Goal: Information Seeking & Learning: Learn about a topic

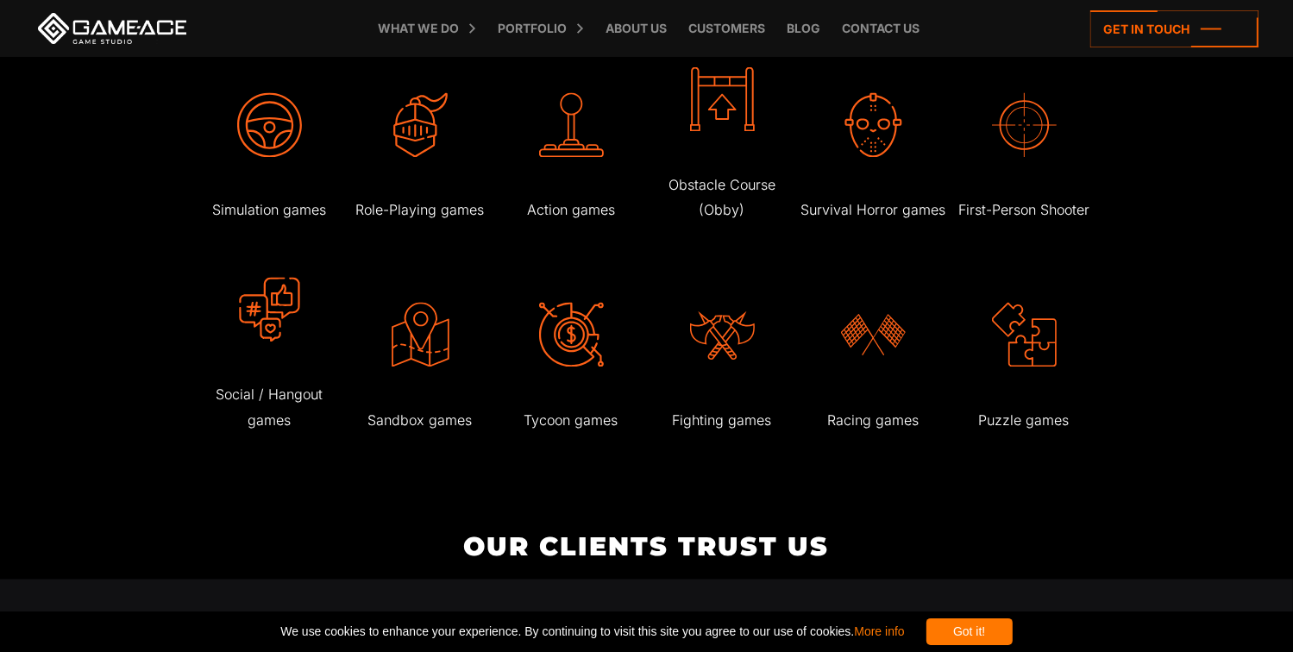
scroll to position [3161, 0]
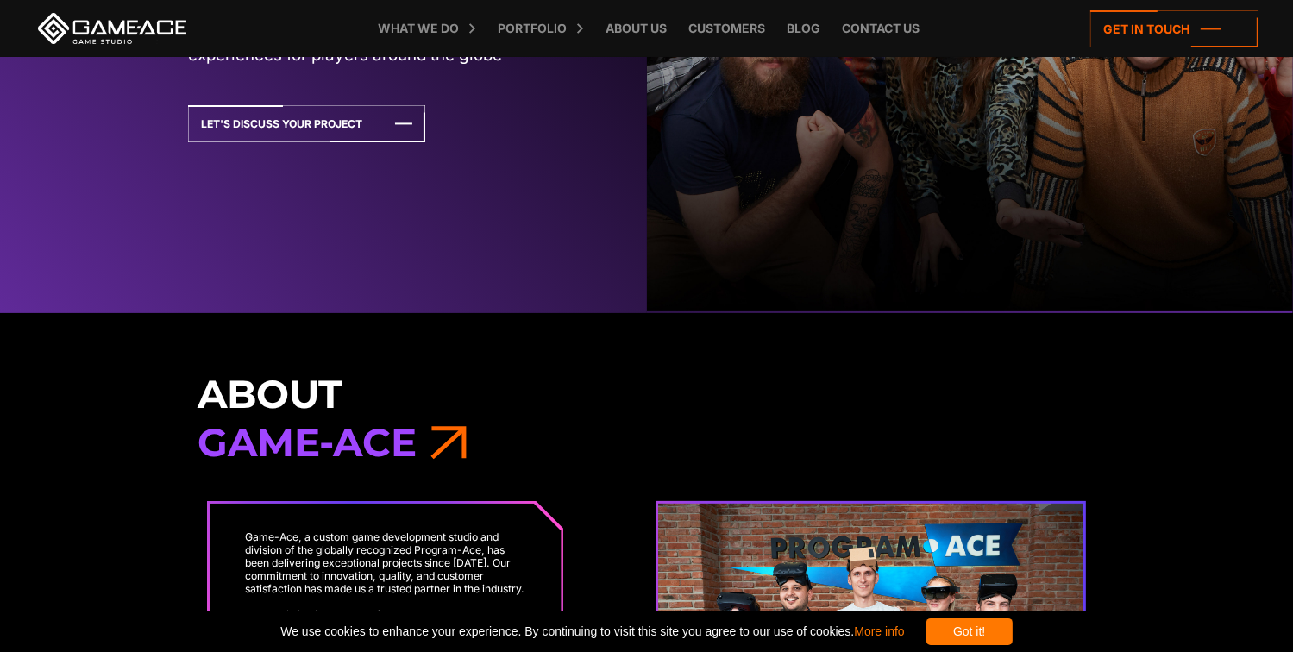
scroll to position [397, 0]
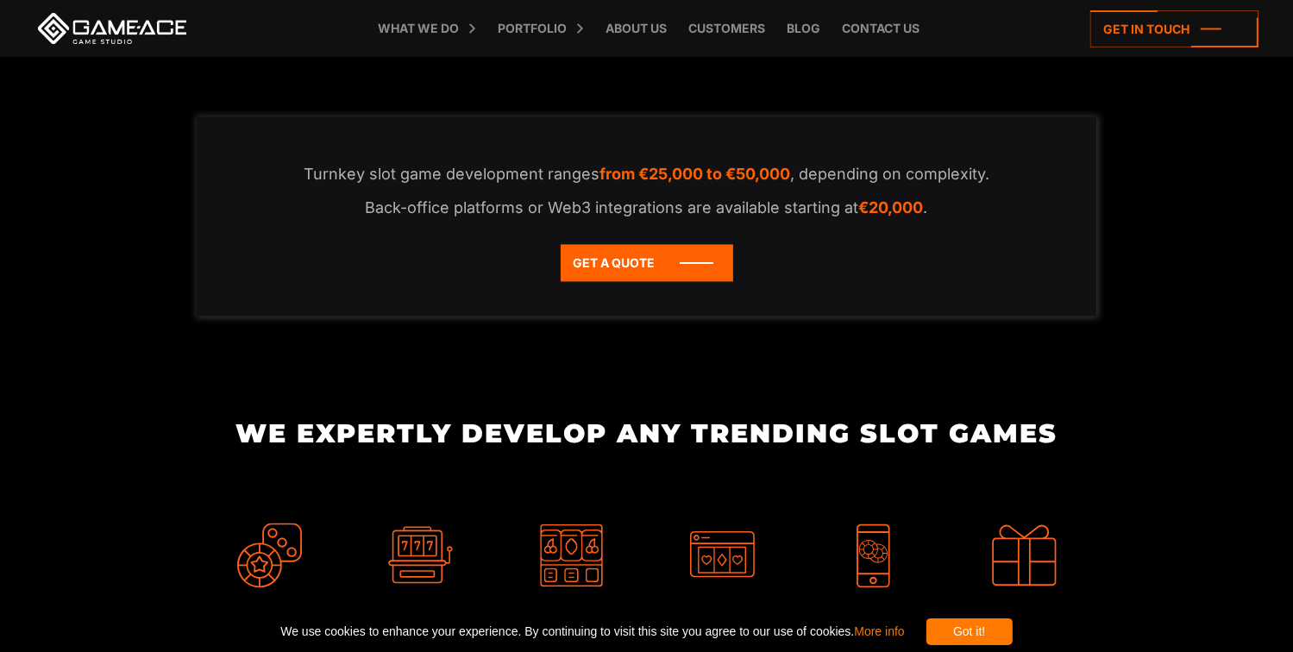
scroll to position [3502, 0]
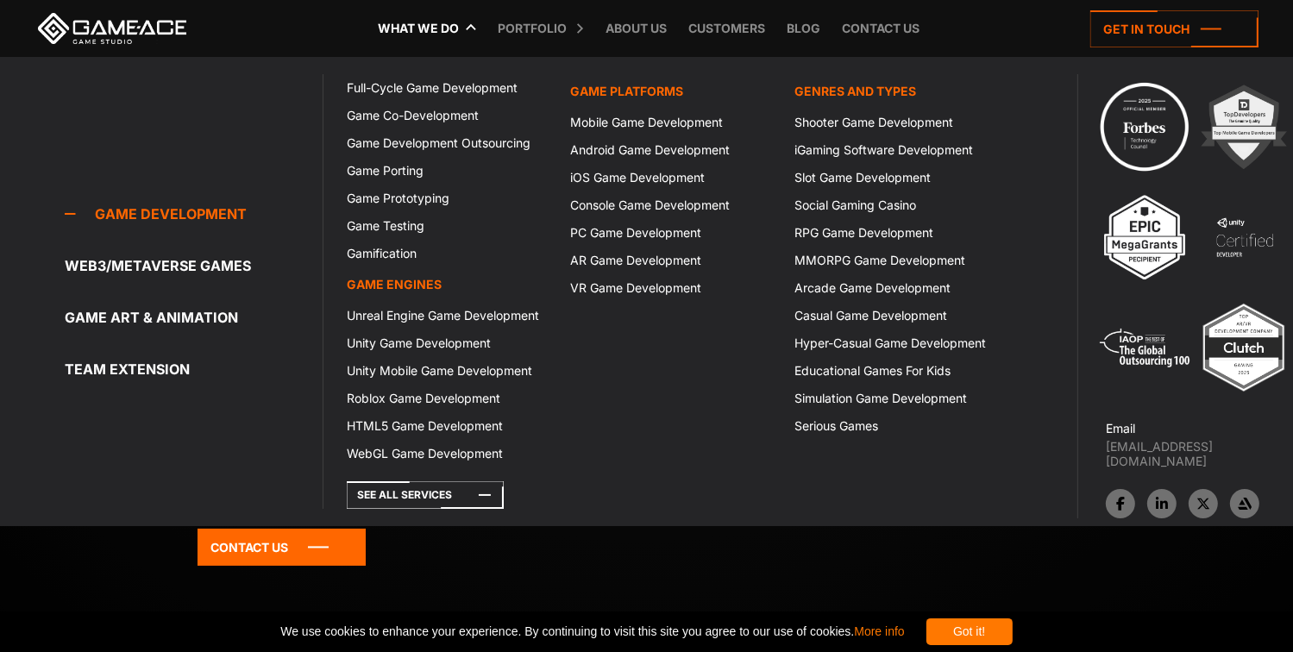
click at [418, 26] on link "What we do" at bounding box center [418, 28] width 98 height 57
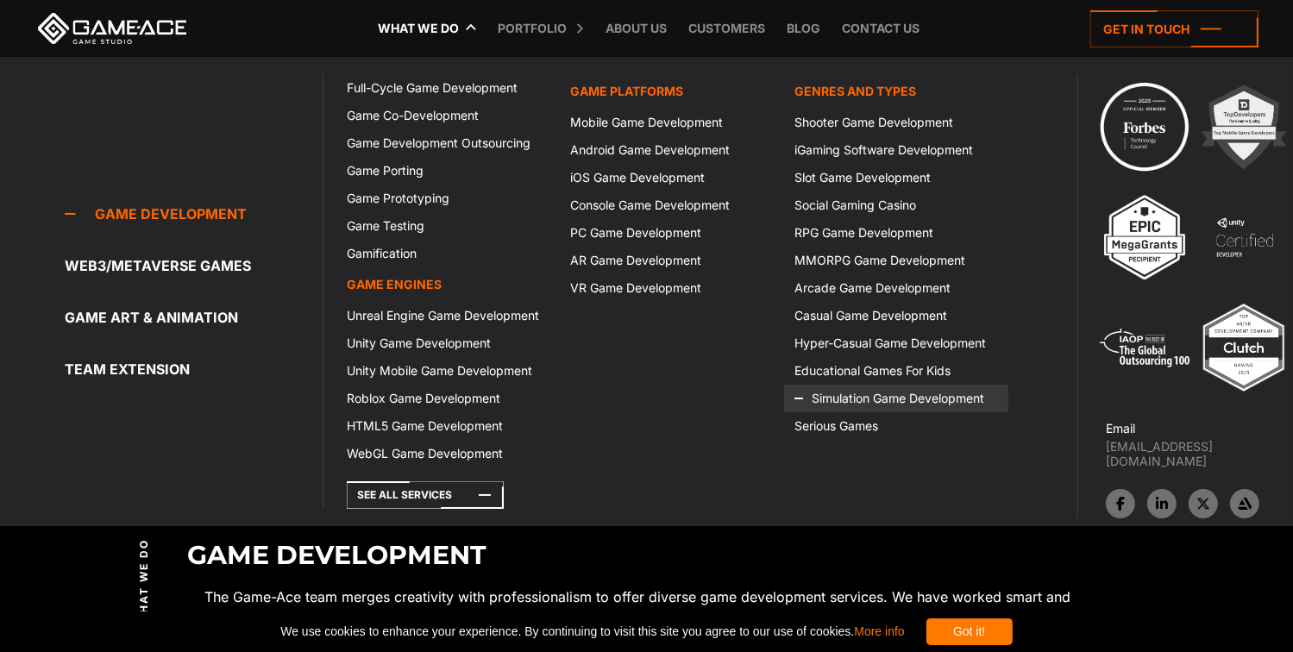
click at [811, 394] on icon at bounding box center [815, 399] width 41 height 28
